Goal: Check status: Check status

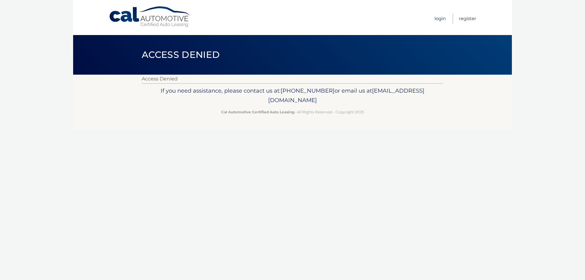
click at [437, 19] on link "Login" at bounding box center [439, 18] width 11 height 10
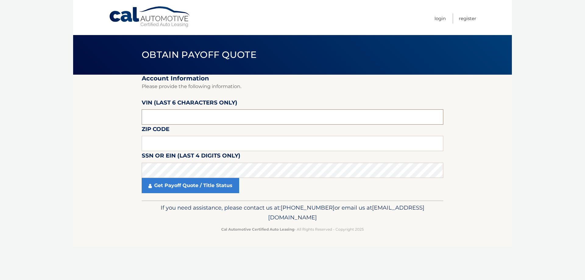
click at [179, 117] on input "text" at bounding box center [293, 116] width 302 height 15
type input "448369"
click at [176, 139] on input "text" at bounding box center [293, 143] width 302 height 15
click at [194, 186] on link "Get Payoff Quote / Title Status" at bounding box center [190, 185] width 97 height 15
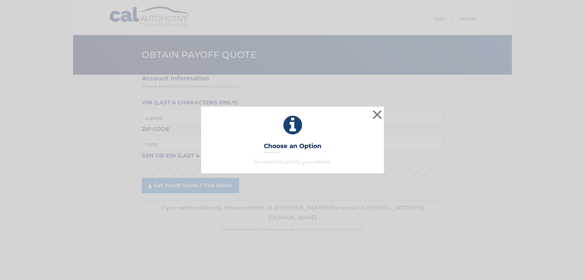
click at [288, 147] on h3 "Choose an Option" at bounding box center [293, 147] width 58 height 11
click at [292, 125] on icon at bounding box center [293, 125] width 168 height 22
click at [299, 161] on p "No match found for your entries." at bounding box center [293, 161] width 168 height 7
click at [295, 123] on icon at bounding box center [293, 125] width 168 height 22
click at [375, 115] on button "×" at bounding box center [377, 114] width 12 height 12
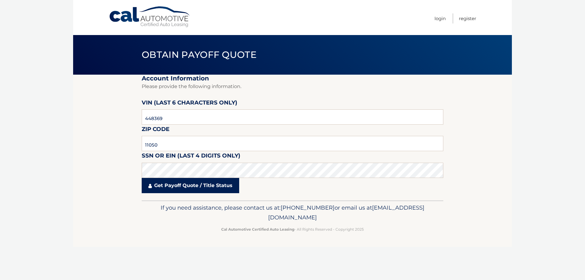
click at [179, 187] on link "Get Payoff Quote / Title Status" at bounding box center [190, 185] width 97 height 15
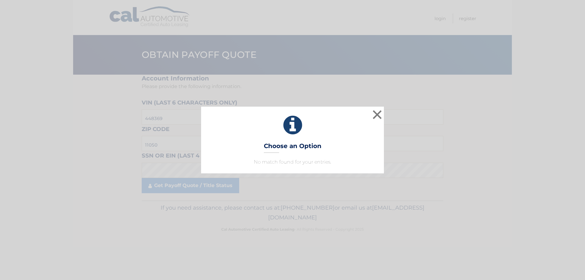
click at [278, 161] on p "No match found for your entries." at bounding box center [293, 161] width 168 height 7
click at [292, 148] on h3 "Choose an Option" at bounding box center [293, 147] width 58 height 11
click at [289, 128] on icon at bounding box center [293, 125] width 168 height 22
click at [278, 149] on h3 "Choose an Option" at bounding box center [293, 147] width 58 height 11
click at [277, 148] on h3 "Choose an Option" at bounding box center [293, 147] width 58 height 11
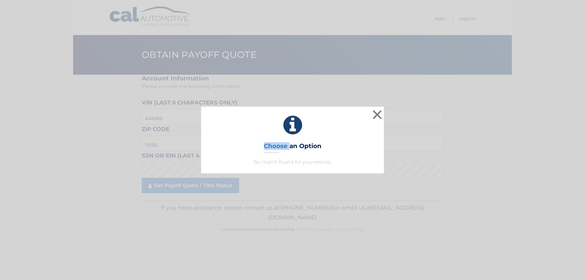
click at [277, 148] on h3 "Choose an Option" at bounding box center [293, 147] width 58 height 11
click at [311, 150] on h3 "Choose an Option" at bounding box center [293, 147] width 58 height 11
click at [309, 147] on h3 "Choose an Option" at bounding box center [293, 147] width 58 height 11
click at [282, 161] on p "No match found for your entries." at bounding box center [293, 161] width 168 height 7
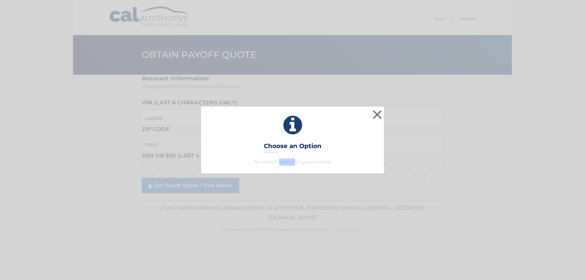
click at [282, 161] on p "No match found for your entries." at bounding box center [293, 161] width 168 height 7
click at [274, 145] on h3 "Choose an Option" at bounding box center [293, 147] width 58 height 11
click at [289, 122] on icon at bounding box center [293, 125] width 168 height 22
click at [376, 113] on button "×" at bounding box center [377, 114] width 12 height 12
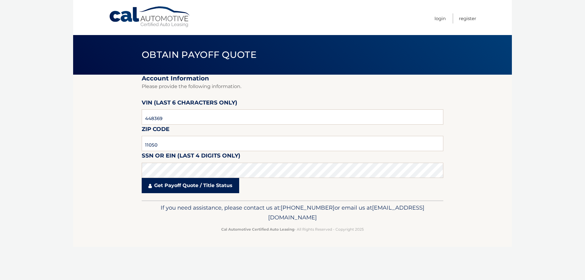
click at [165, 189] on link "Get Payoff Quote / Title Status" at bounding box center [190, 185] width 97 height 15
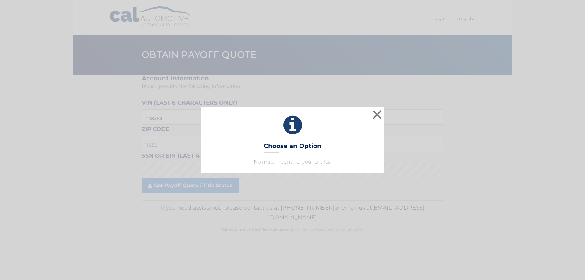
click at [292, 147] on h3 "Choose an Option" at bounding box center [293, 147] width 58 height 11
click at [292, 121] on icon at bounding box center [293, 125] width 168 height 22
click at [377, 112] on button "×" at bounding box center [377, 114] width 12 height 12
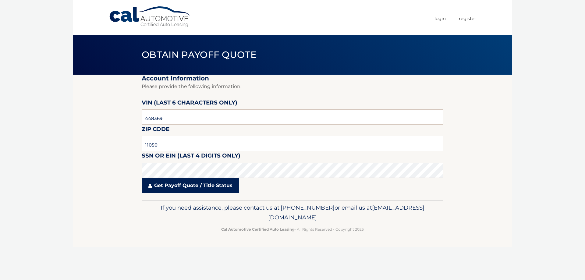
click at [180, 186] on link "Get Payoff Quote / Title Status" at bounding box center [190, 185] width 97 height 15
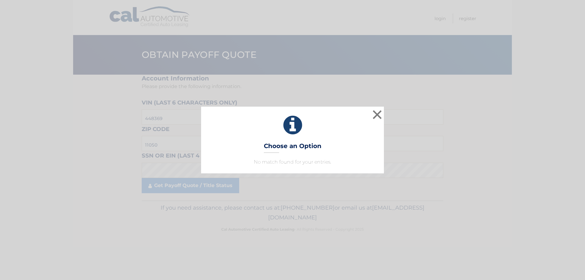
click at [295, 148] on h3 "Choose an Option" at bounding box center [293, 147] width 58 height 11
click at [376, 116] on button "×" at bounding box center [377, 114] width 12 height 12
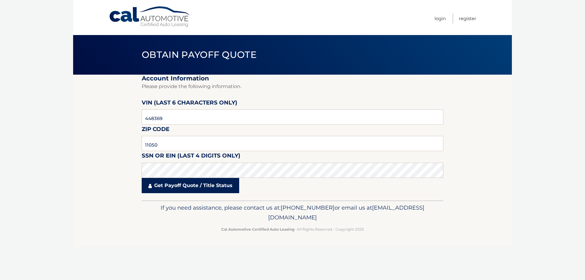
click at [166, 188] on link "Get Payoff Quote / Title Status" at bounding box center [190, 185] width 97 height 15
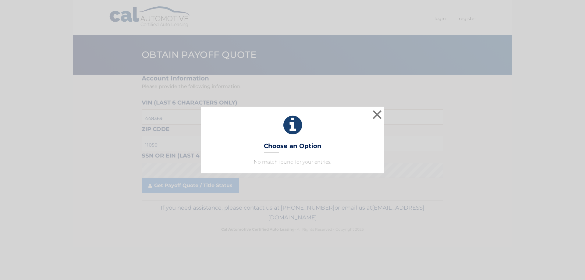
click at [287, 144] on h3 "Choose an Option" at bounding box center [293, 147] width 58 height 11
click at [285, 147] on h3 "Choose an Option" at bounding box center [293, 147] width 58 height 11
click at [296, 124] on icon at bounding box center [293, 125] width 168 height 22
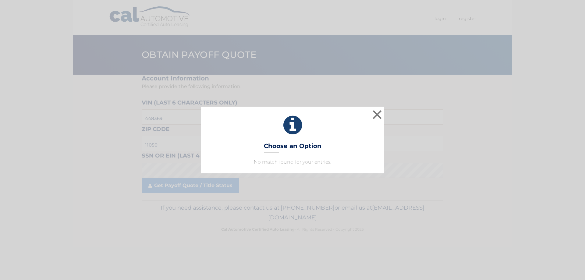
click at [307, 147] on h3 "Choose an Option" at bounding box center [293, 147] width 58 height 11
click at [312, 165] on p "No match found for your entries." at bounding box center [293, 161] width 168 height 7
click at [305, 145] on h3 "Choose an Option" at bounding box center [293, 147] width 58 height 11
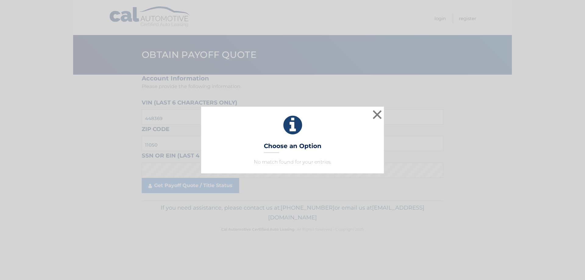
click at [303, 153] on h3 "Choose an Option" at bounding box center [293, 147] width 58 height 11
click at [377, 112] on button "×" at bounding box center [377, 114] width 12 height 12
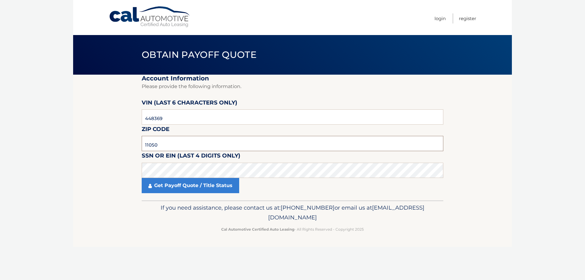
click at [169, 143] on input "11050" at bounding box center [293, 143] width 302 height 15
type input "1"
type input "11729"
click at [176, 184] on link "Get Payoff Quote / Title Status" at bounding box center [190, 185] width 97 height 15
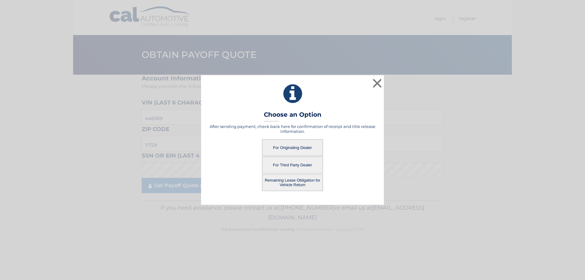
click at [295, 149] on button "For Originating Dealer" at bounding box center [292, 147] width 61 height 17
click at [279, 148] on button "For Originating Dealer" at bounding box center [292, 147] width 61 height 17
